Goal: Find specific page/section: Find specific page/section

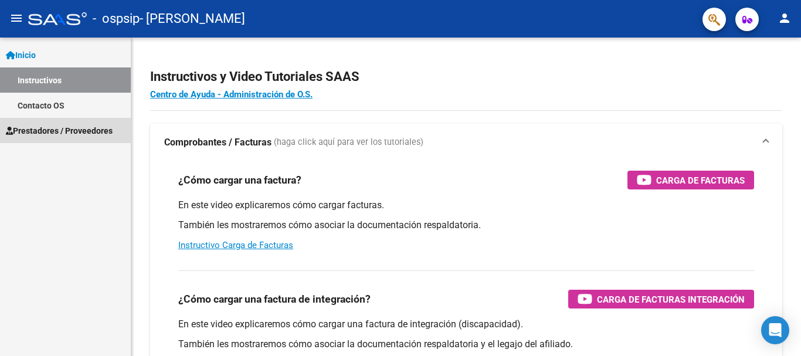
click at [33, 127] on span "Prestadores / Proveedores" at bounding box center [59, 130] width 107 height 13
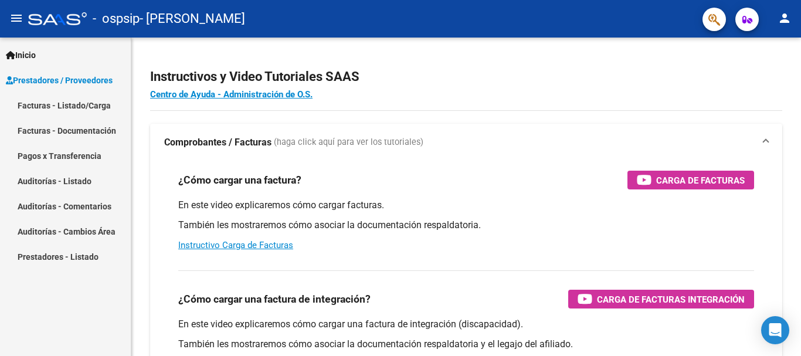
click at [94, 102] on link "Facturas - Listado/Carga" at bounding box center [65, 105] width 131 height 25
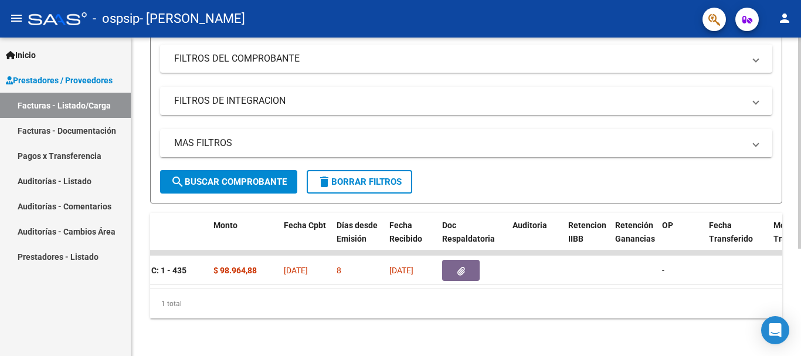
scroll to position [0, 469]
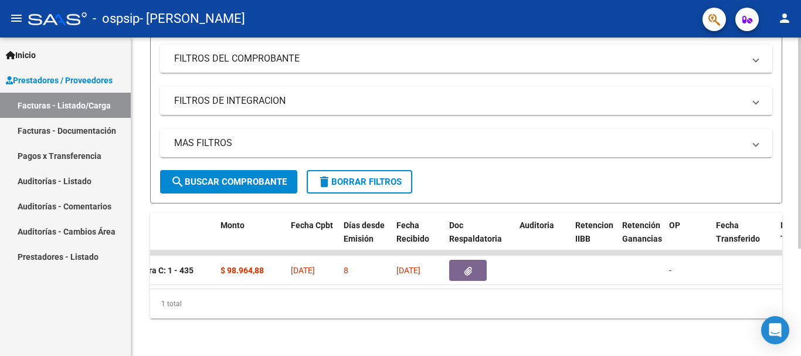
click at [415, 302] on div "1 total" at bounding box center [466, 303] width 632 height 29
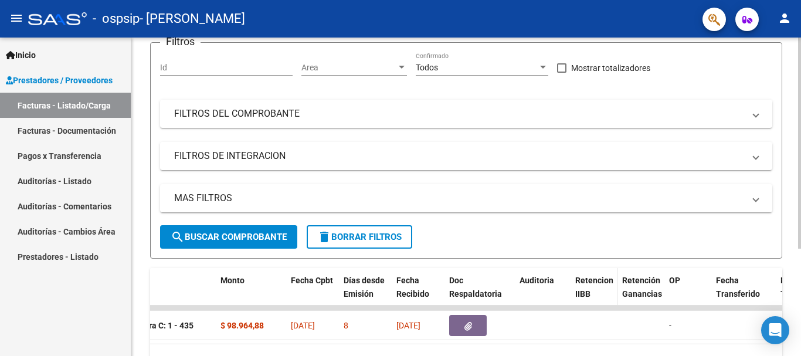
scroll to position [5, 0]
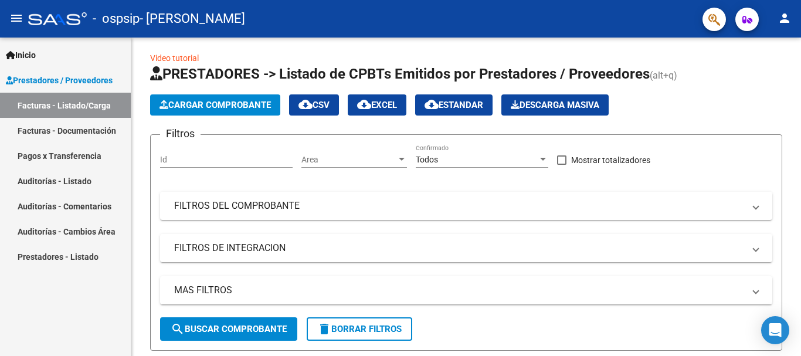
click at [42, 254] on link "Prestadores - Listado" at bounding box center [65, 256] width 131 height 25
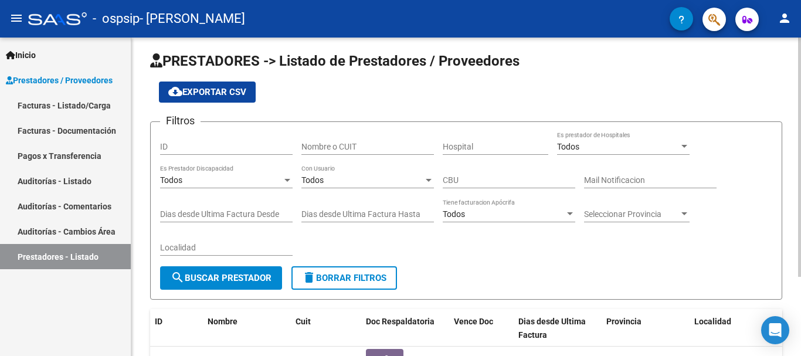
click at [284, 179] on div at bounding box center [287, 180] width 6 height 3
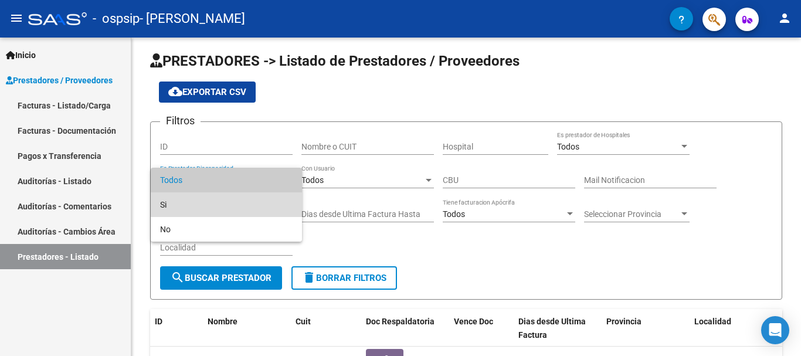
click at [158, 205] on mat-option "Si" at bounding box center [226, 204] width 151 height 25
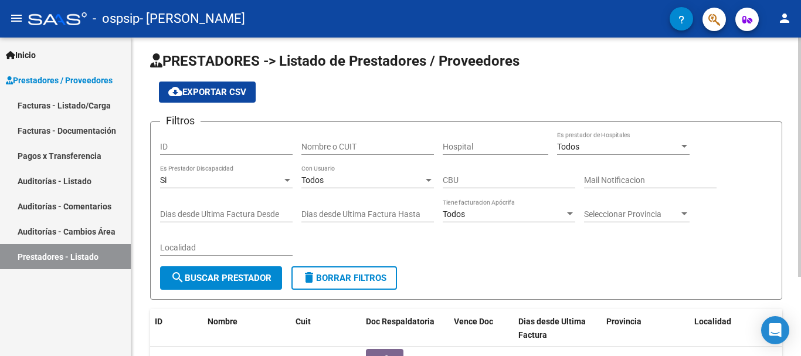
click at [686, 141] on div "Todos Es prestador de Hospitales" at bounding box center [623, 142] width 132 height 23
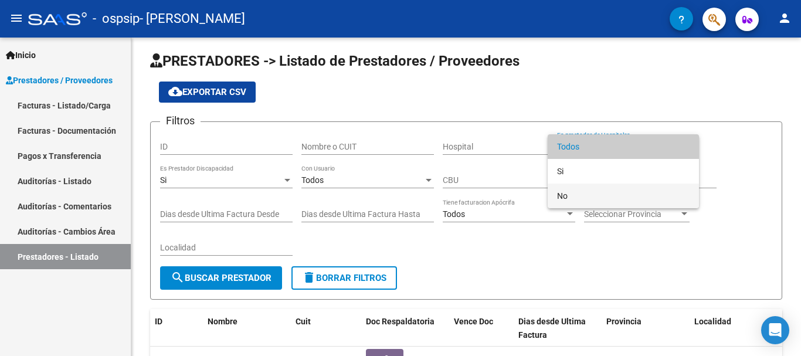
click at [565, 194] on span "No" at bounding box center [623, 195] width 132 height 25
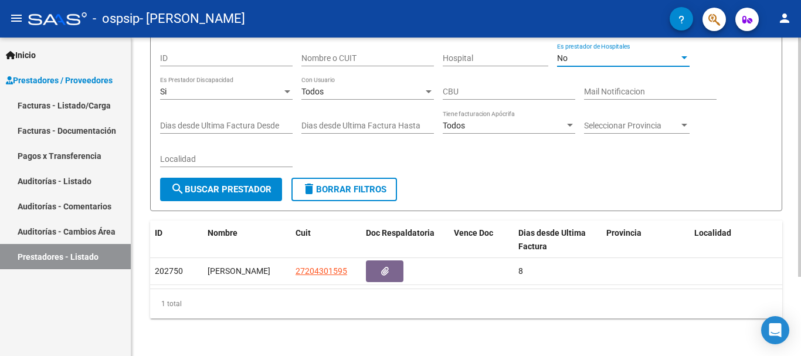
scroll to position [105, 0]
